Goal: Task Accomplishment & Management: Manage account settings

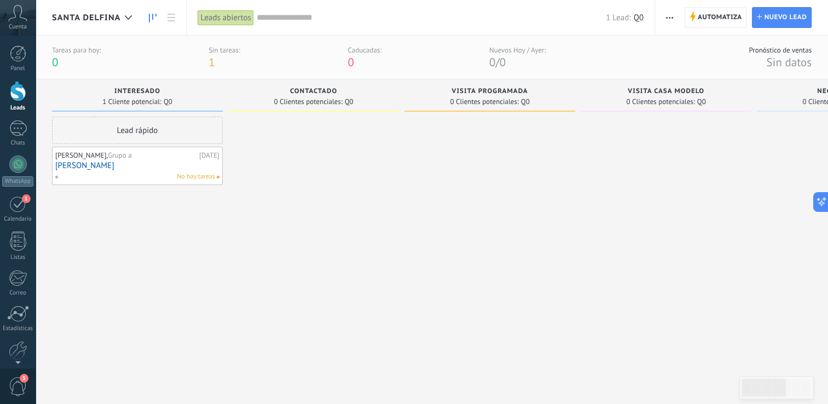
click at [96, 168] on link "[PERSON_NAME]" at bounding box center [137, 165] width 164 height 9
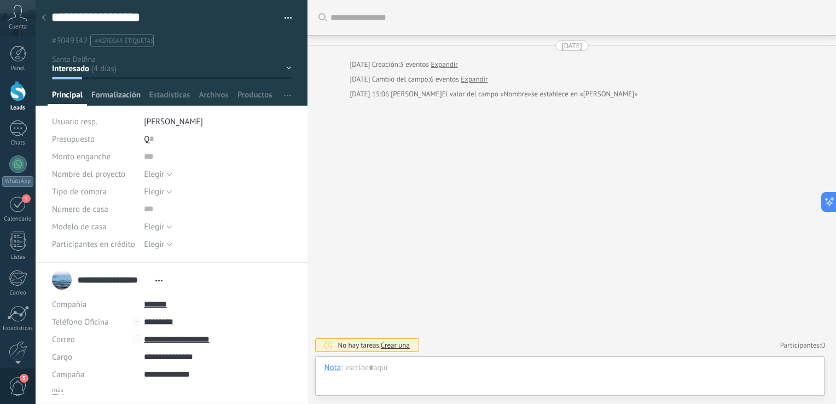
click at [124, 95] on span "Formalización" at bounding box center [115, 98] width 49 height 16
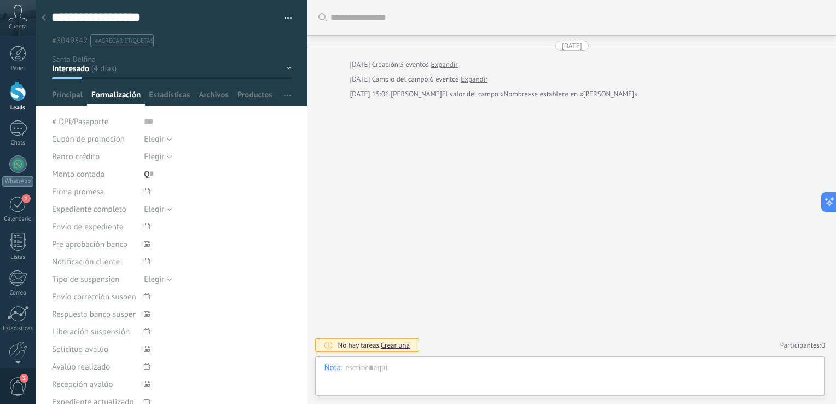
click at [44, 16] on use at bounding box center [44, 17] width 4 height 7
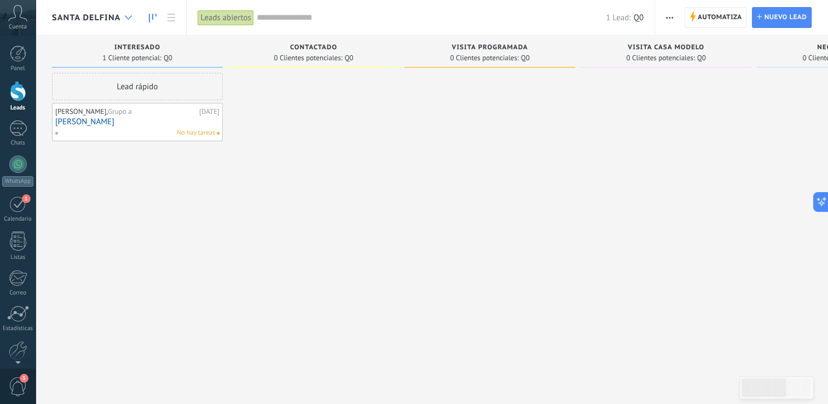
click at [124, 14] on div at bounding box center [128, 17] width 18 height 21
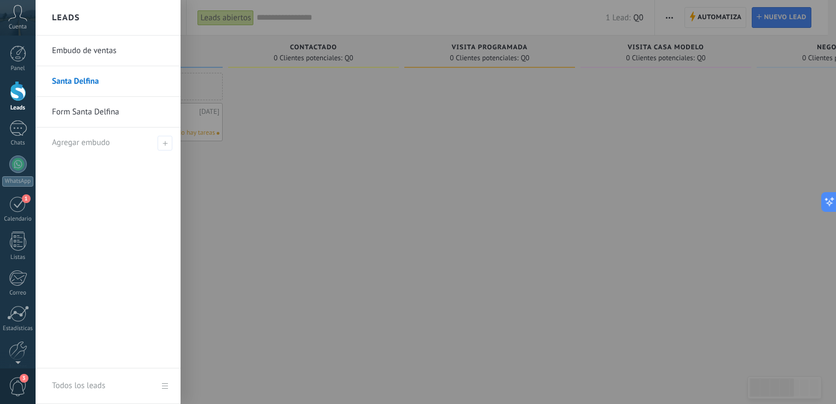
click at [70, 115] on link "Form Santa Delfina" at bounding box center [111, 112] width 118 height 31
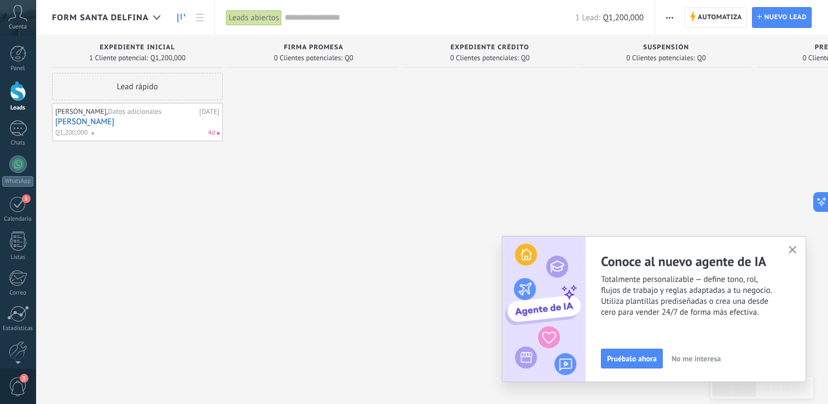
click at [99, 123] on link "[PERSON_NAME]" at bounding box center [137, 121] width 164 height 9
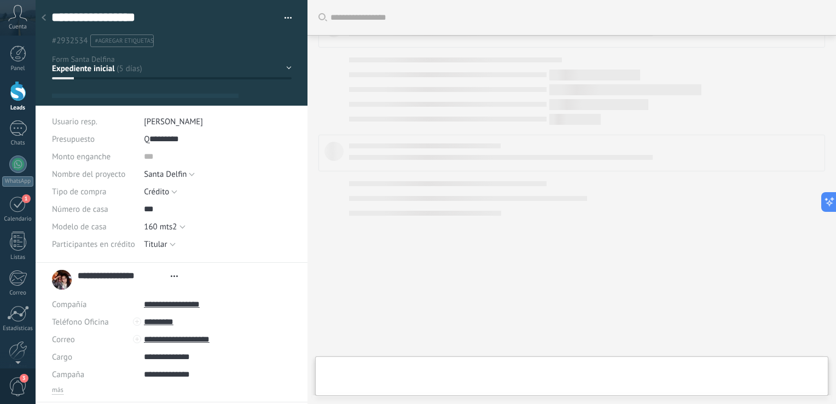
type textarea "**********"
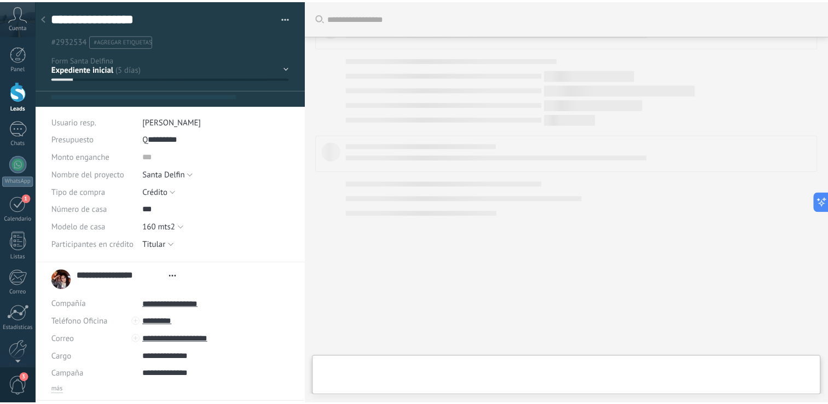
scroll to position [16, 0]
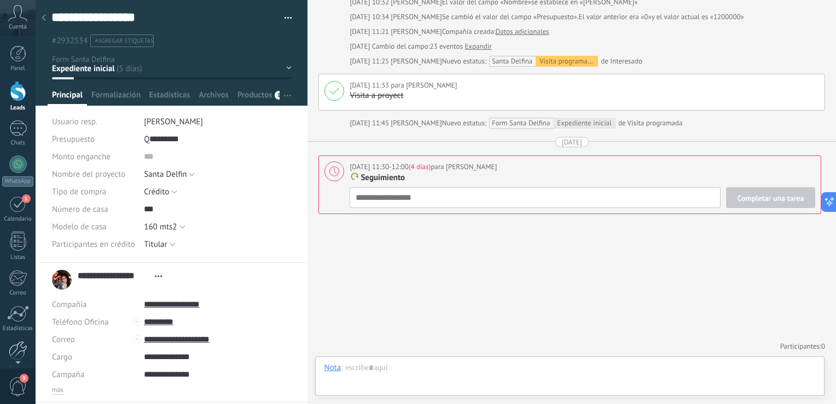
click at [7, 343] on link "Ajustes" at bounding box center [18, 356] width 36 height 30
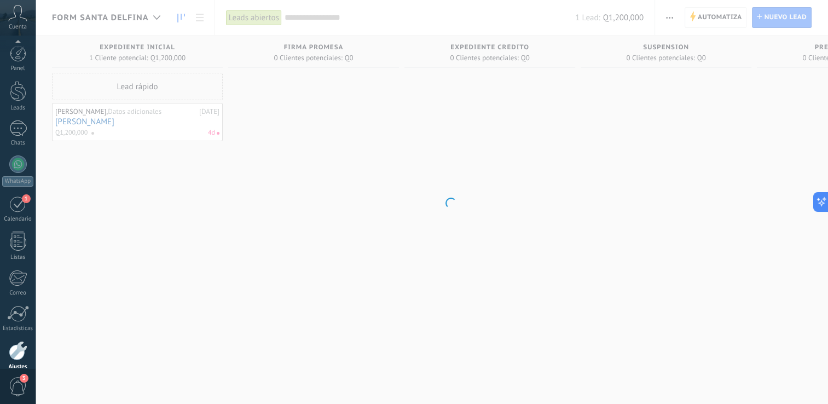
scroll to position [50, 0]
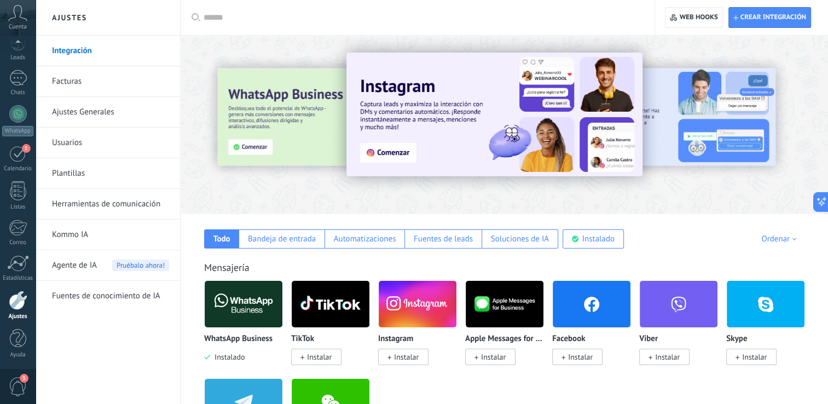
click at [62, 89] on link "Facturas" at bounding box center [110, 81] width 117 height 31
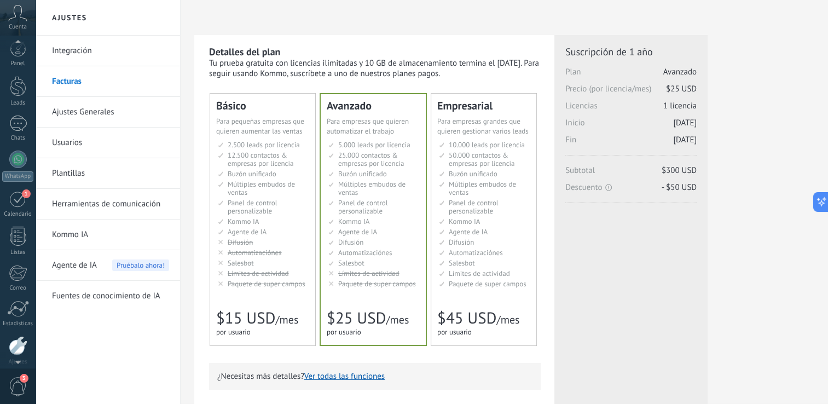
scroll to position [3, 0]
click at [14, 59] on link "Panel" at bounding box center [18, 55] width 36 height 27
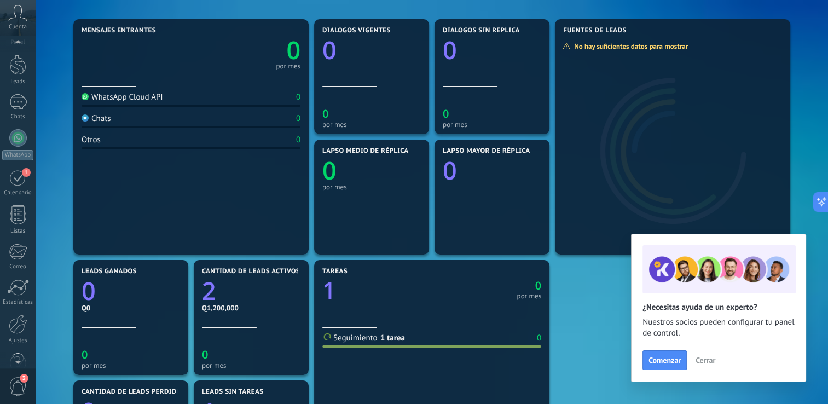
scroll to position [47, 0]
click at [20, 339] on div at bounding box center [18, 341] width 16 height 19
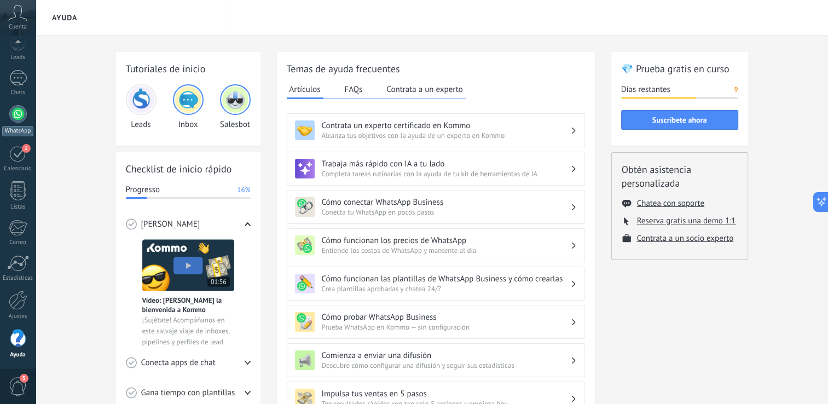
click at [19, 118] on div at bounding box center [18, 114] width 18 height 18
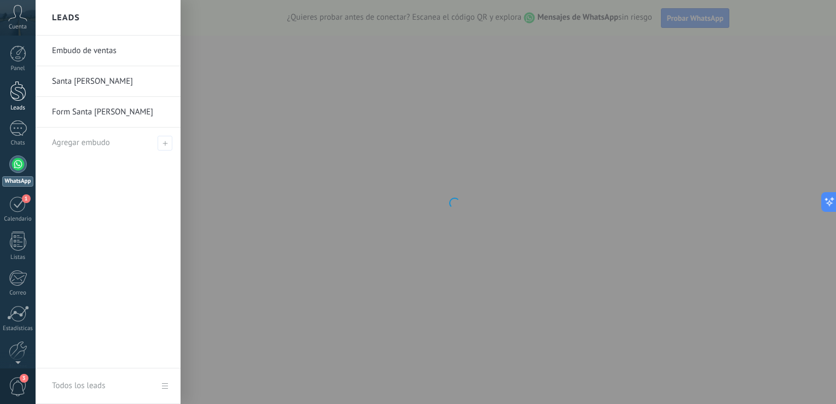
click at [21, 102] on link "Leads" at bounding box center [18, 96] width 36 height 31
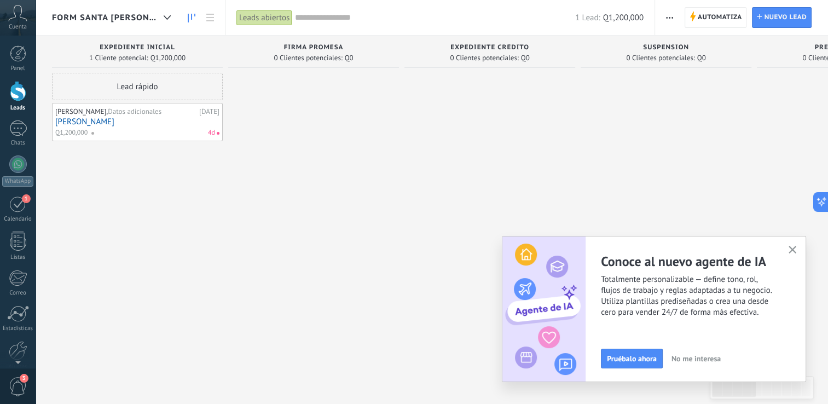
click at [107, 123] on link "[PERSON_NAME]" at bounding box center [137, 121] width 164 height 9
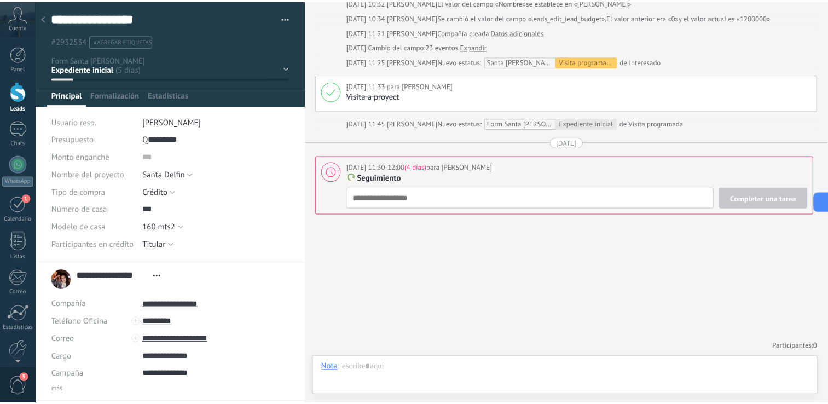
scroll to position [16, 0]
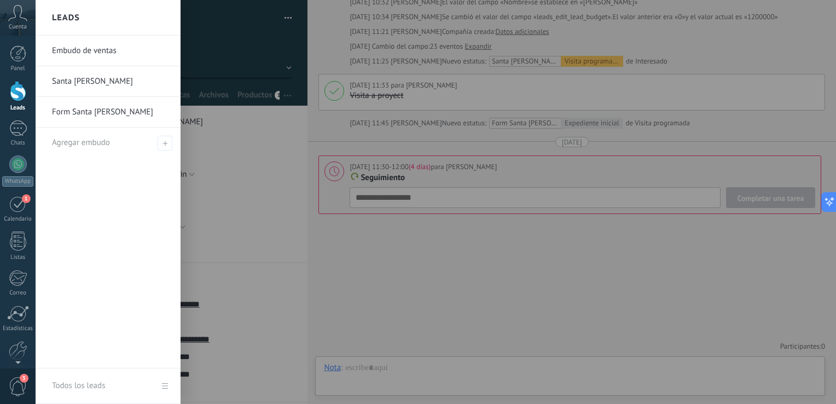
click at [11, 90] on div at bounding box center [18, 91] width 16 height 20
